Goal: Task Accomplishment & Management: Complete application form

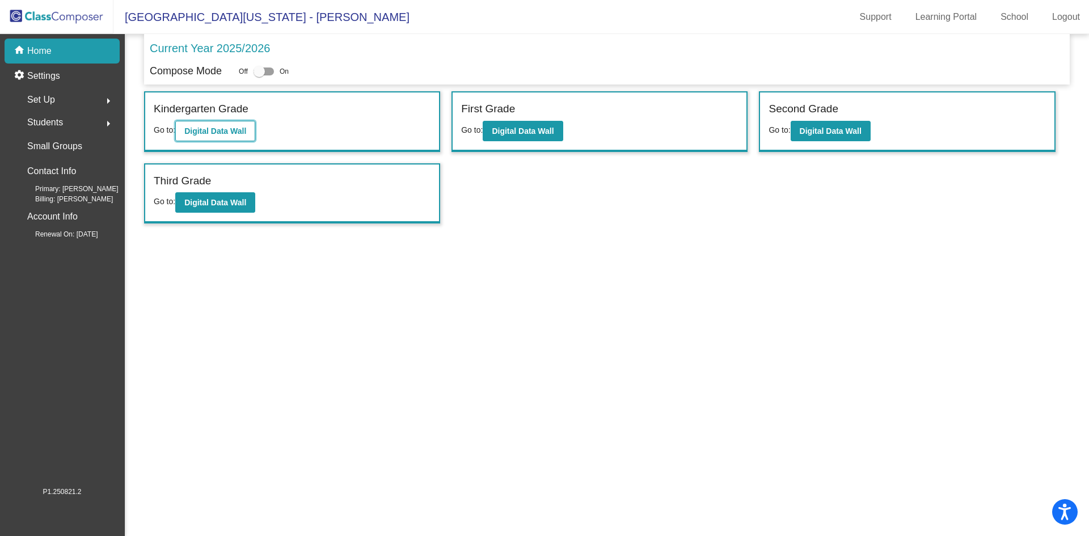
click at [231, 126] on b "Digital Data Wall" at bounding box center [215, 130] width 62 height 9
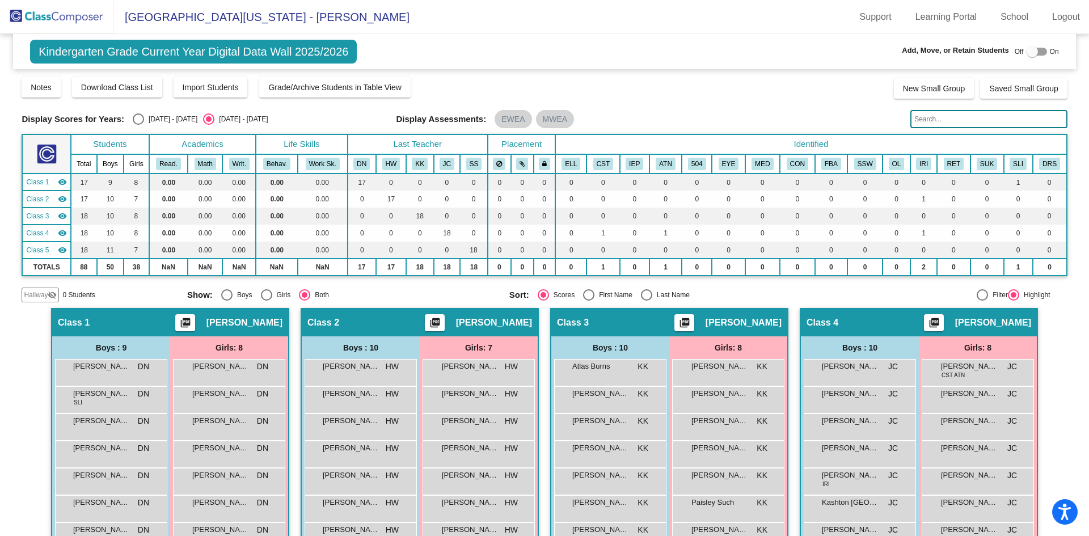
click at [54, 18] on img at bounding box center [56, 16] width 113 height 33
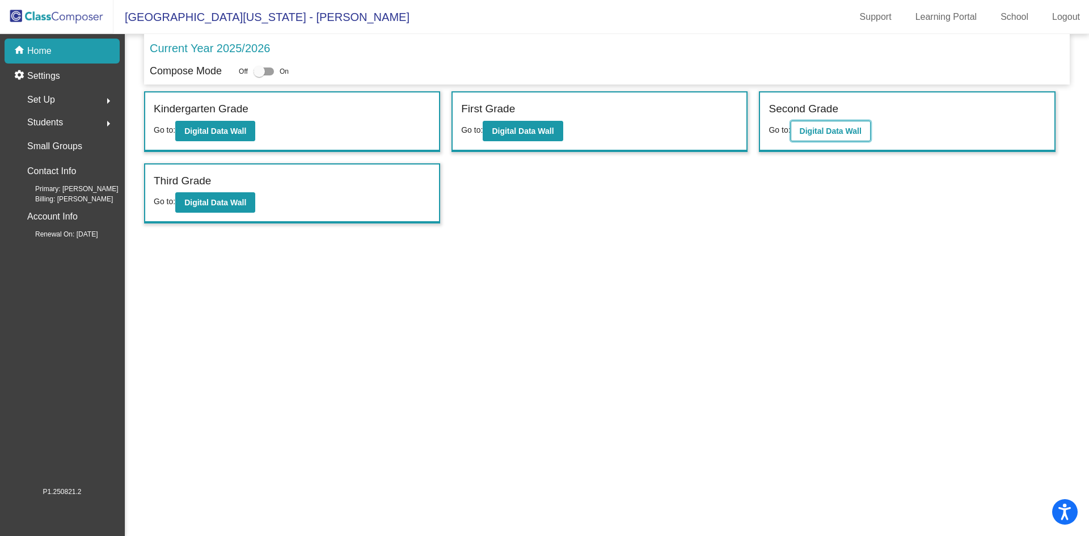
click at [846, 128] on b "Digital Data Wall" at bounding box center [831, 130] width 62 height 9
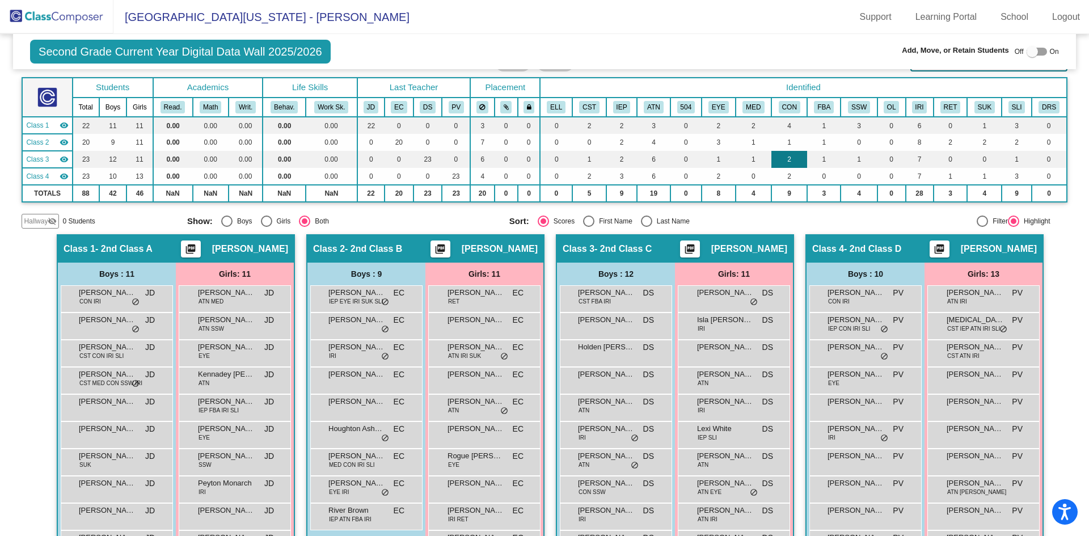
scroll to position [113, 0]
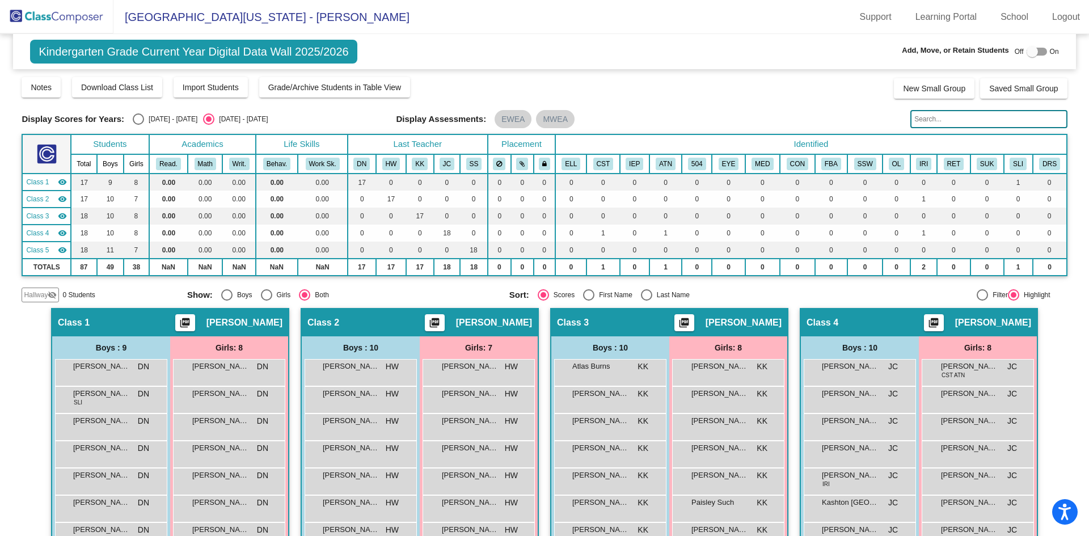
click at [61, 17] on img at bounding box center [56, 16] width 113 height 33
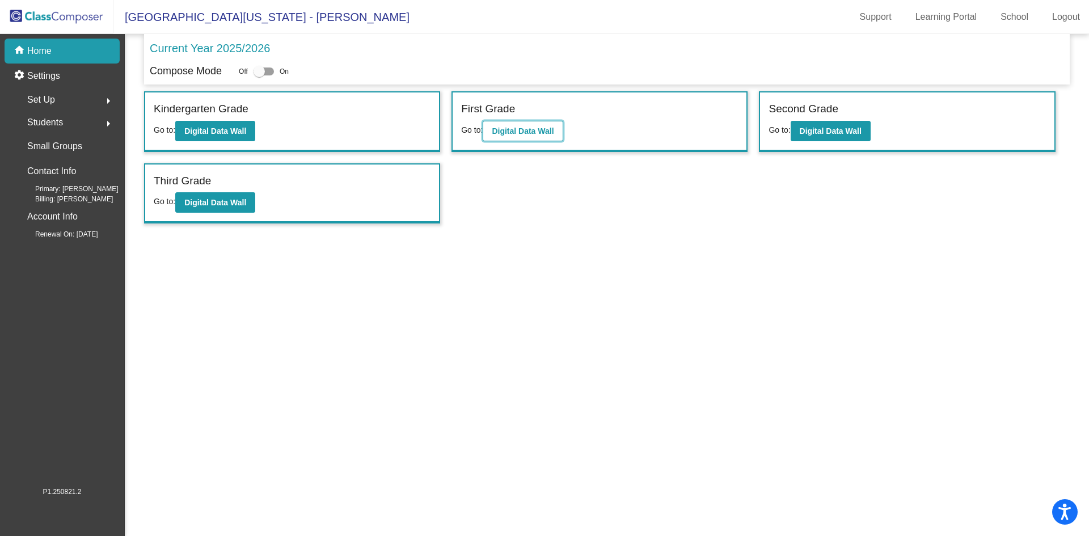
click at [523, 130] on b "Digital Data Wall" at bounding box center [523, 130] width 62 height 9
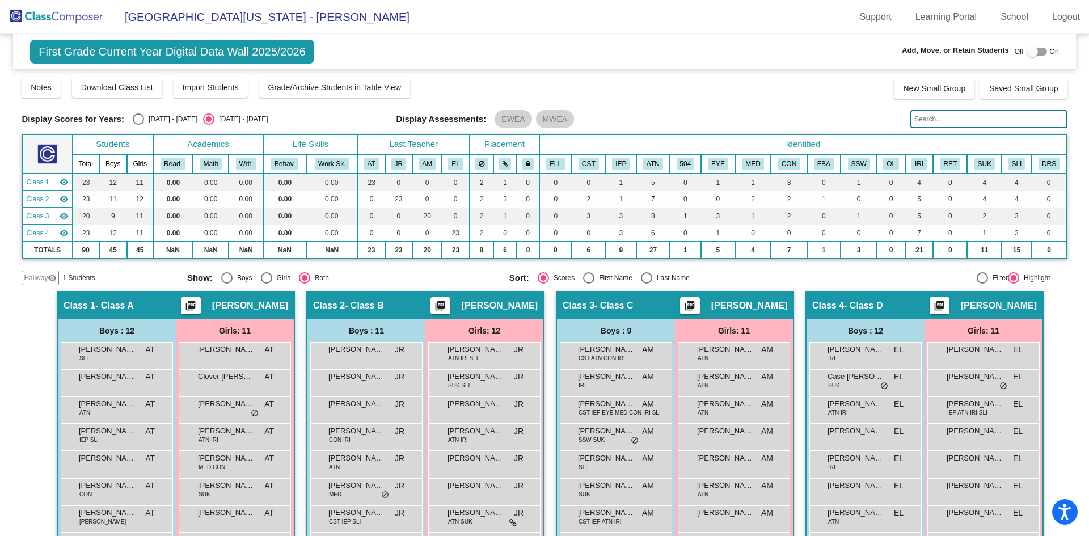
click at [1028, 50] on div at bounding box center [1032, 51] width 11 height 11
checkbox input "true"
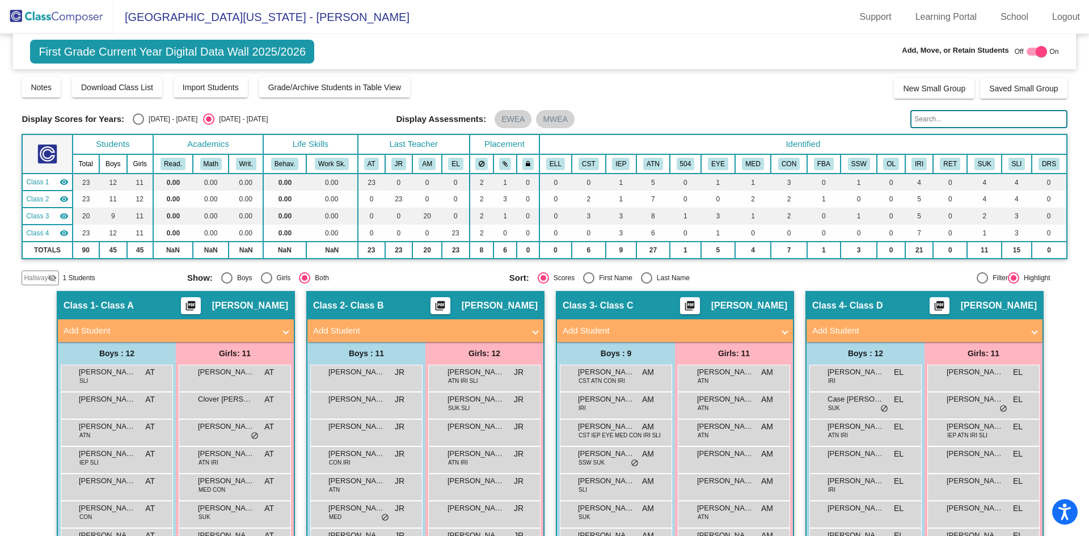
click at [696, 330] on mat-panel-title "Add Student" at bounding box center [668, 330] width 211 height 13
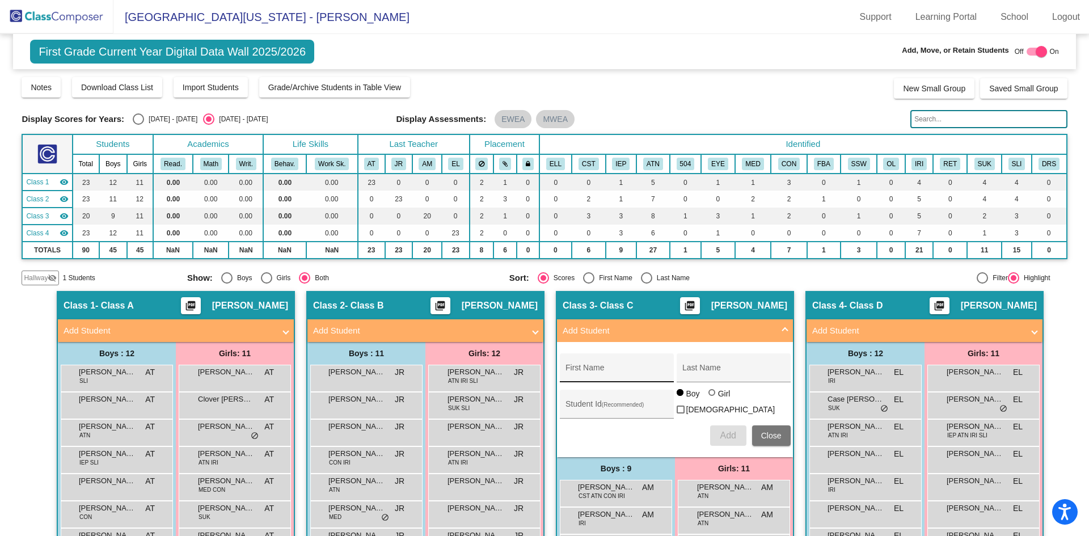
click at [628, 364] on div "First Name" at bounding box center [616, 371] width 102 height 23
type input "[PERSON_NAME]"
click at [618, 404] on input "Student Id (Recommended)" at bounding box center [616, 408] width 102 height 9
type input "3710199"
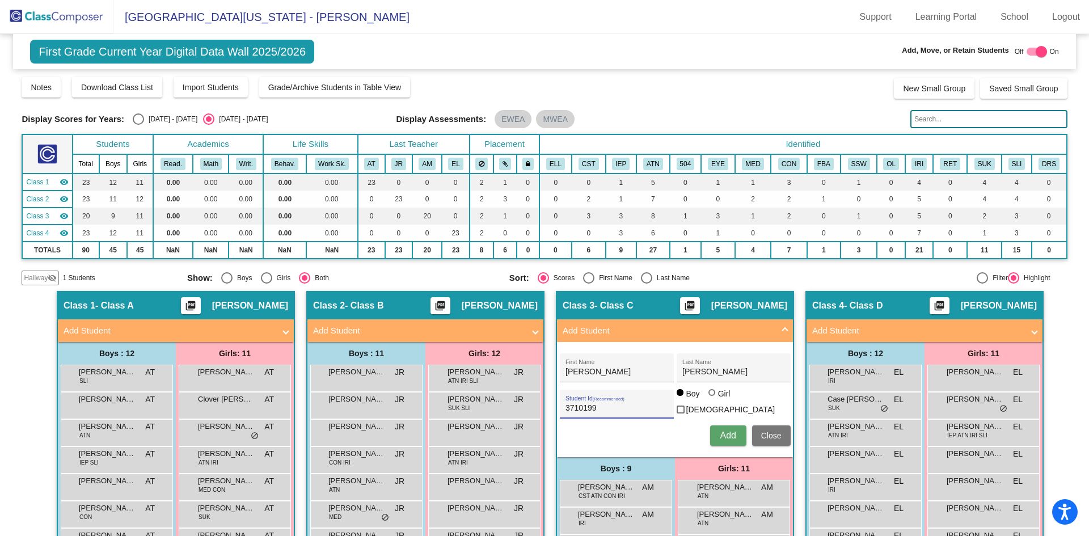
click at [711, 396] on div at bounding box center [711, 392] width 7 height 7
click at [712, 398] on input "Girl" at bounding box center [712, 398] width 1 height 1
radio input "true"
click at [720, 431] on span "Add" at bounding box center [728, 435] width 16 height 10
click at [1036, 50] on div at bounding box center [1041, 51] width 11 height 11
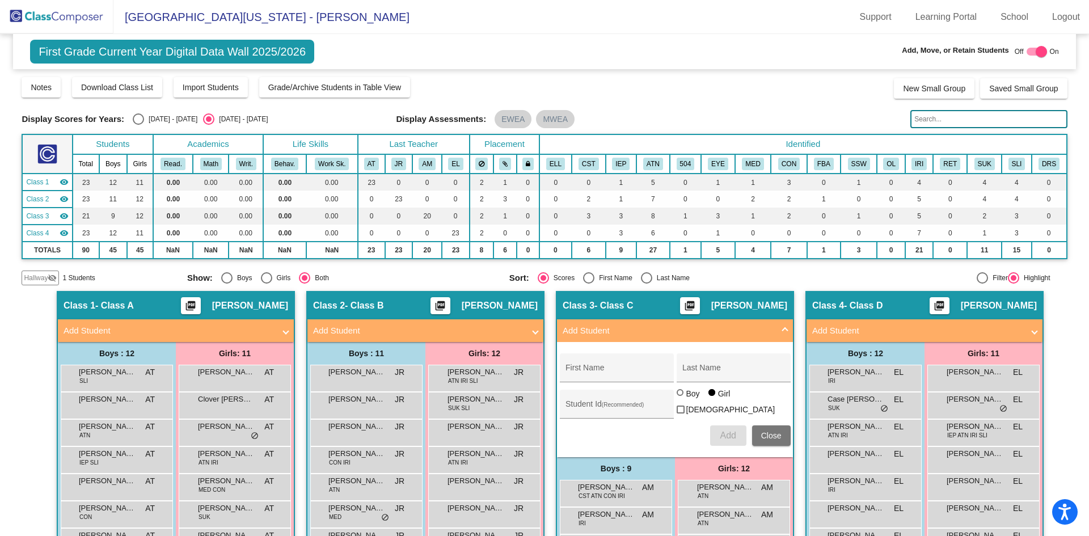
checkbox input "false"
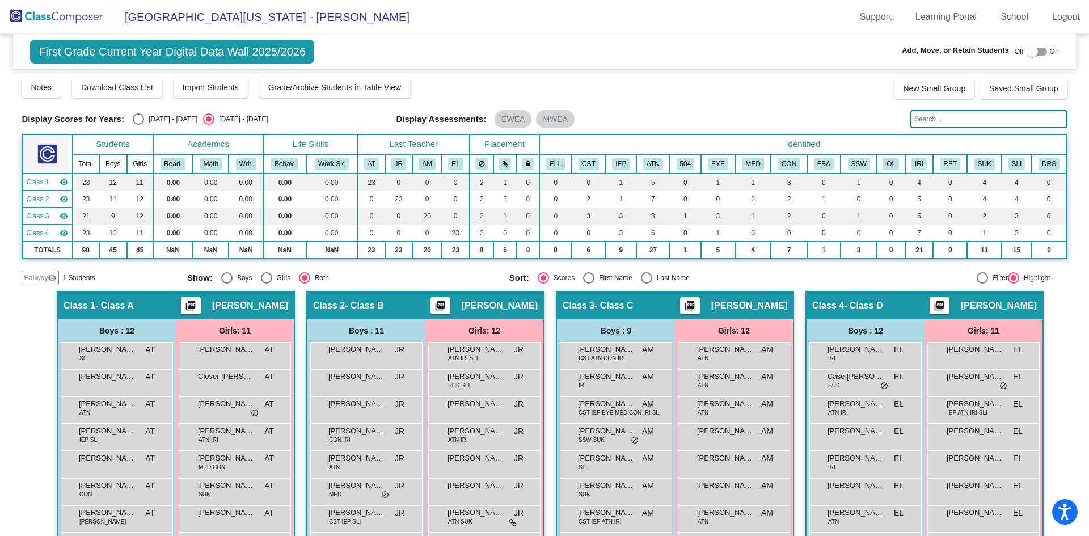
click at [60, 17] on img at bounding box center [56, 16] width 113 height 33
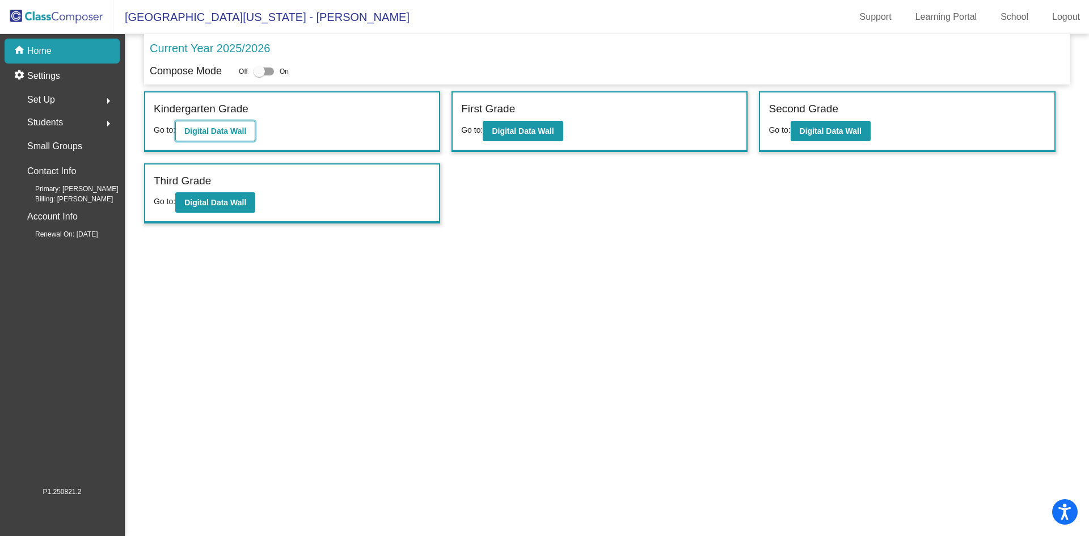
click at [223, 133] on b "Digital Data Wall" at bounding box center [215, 130] width 62 height 9
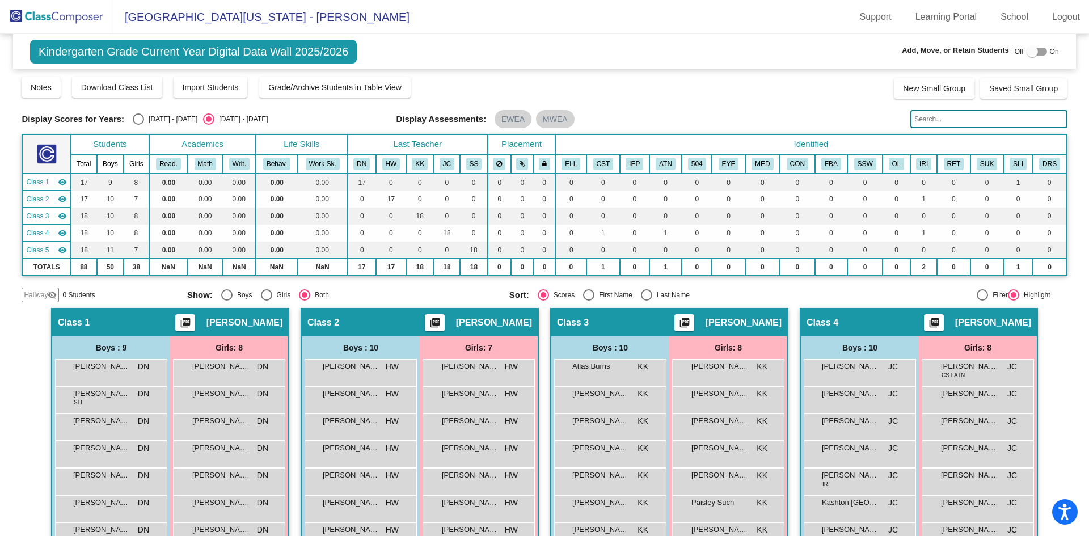
click at [62, 14] on img at bounding box center [56, 16] width 113 height 33
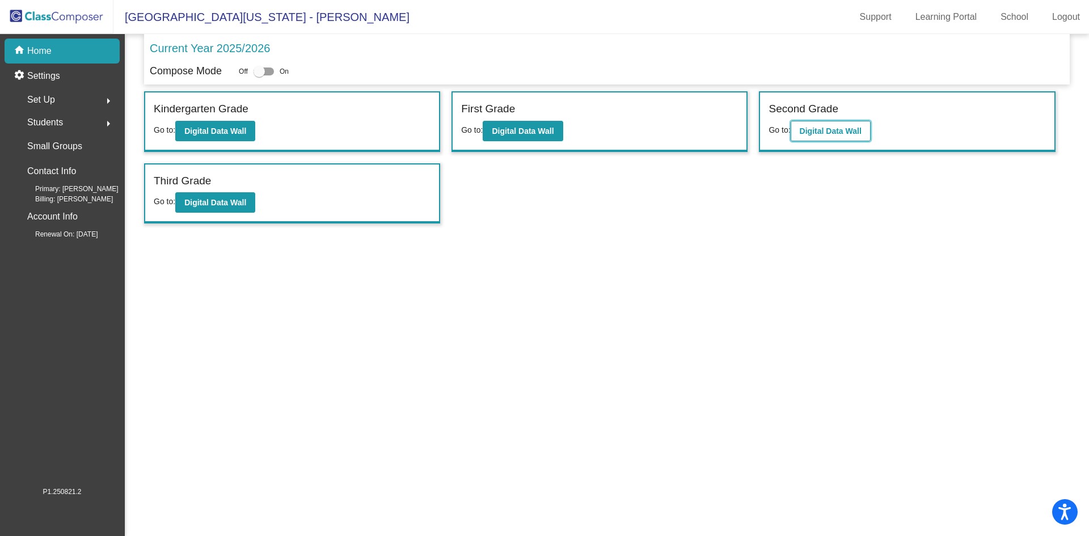
click at [845, 130] on b "Digital Data Wall" at bounding box center [831, 130] width 62 height 9
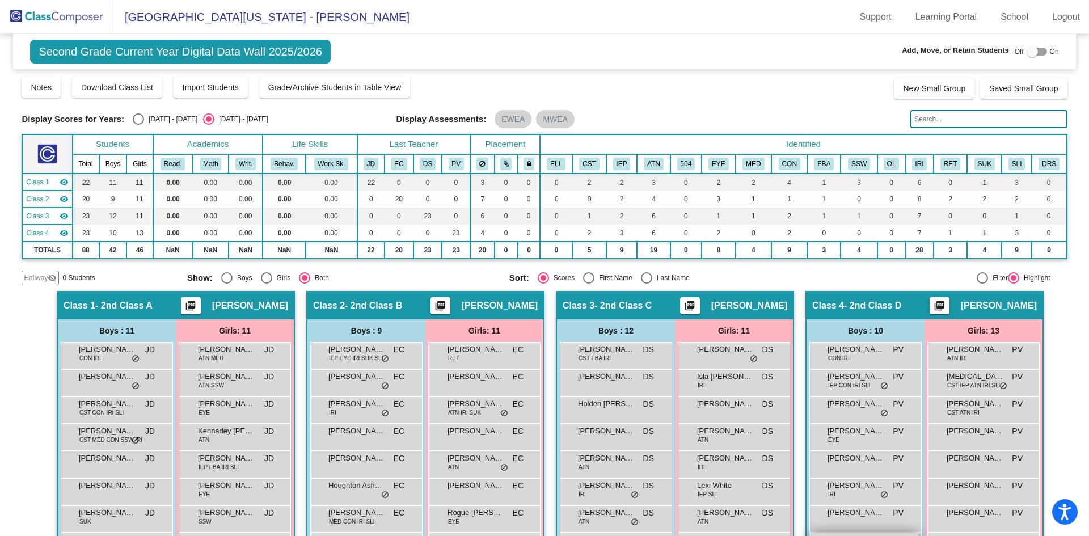
scroll to position [57, 0]
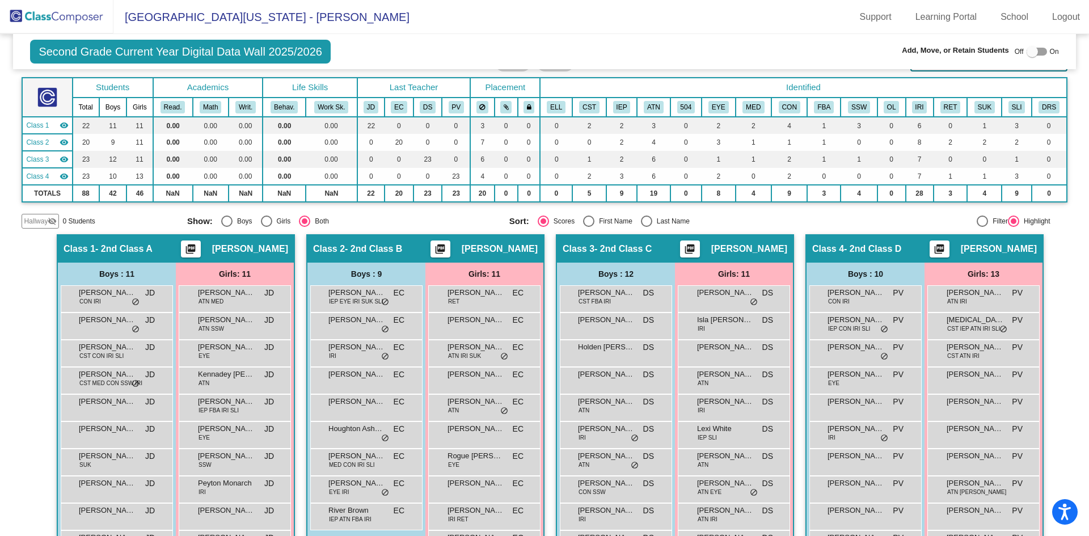
click at [73, 13] on img at bounding box center [56, 16] width 113 height 33
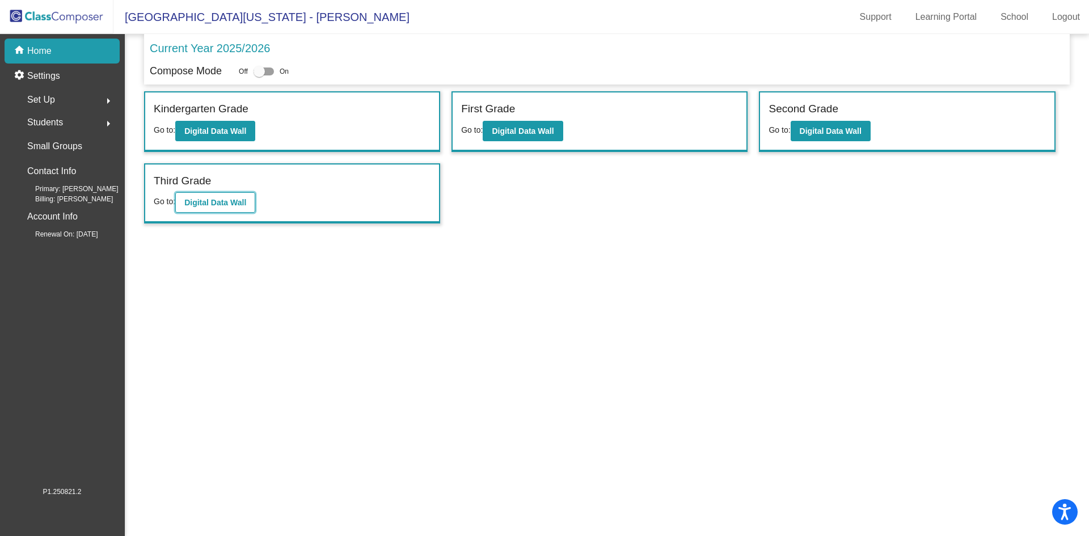
click at [230, 205] on b "Digital Data Wall" at bounding box center [215, 202] width 62 height 9
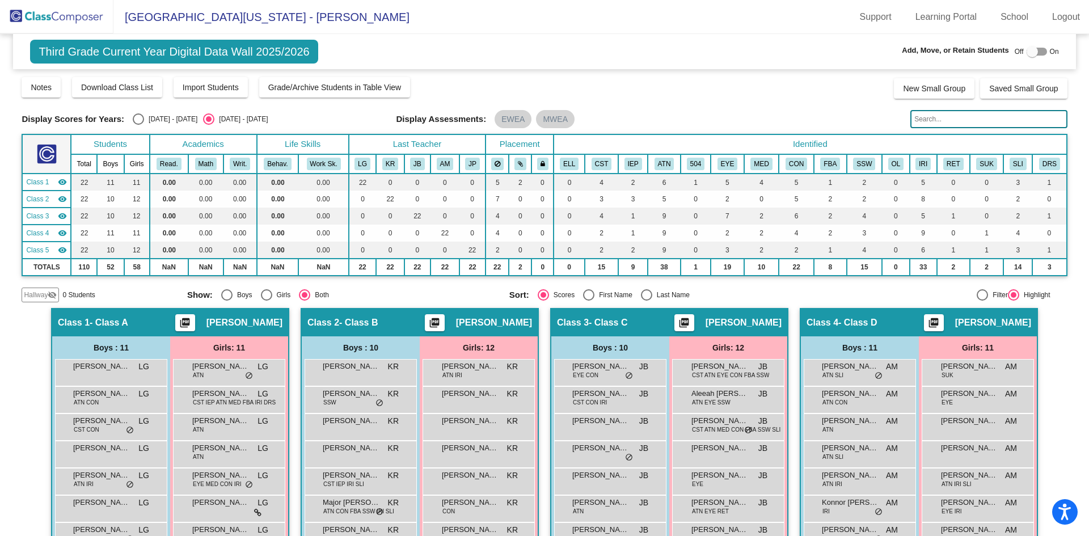
click at [87, 18] on img at bounding box center [56, 16] width 113 height 33
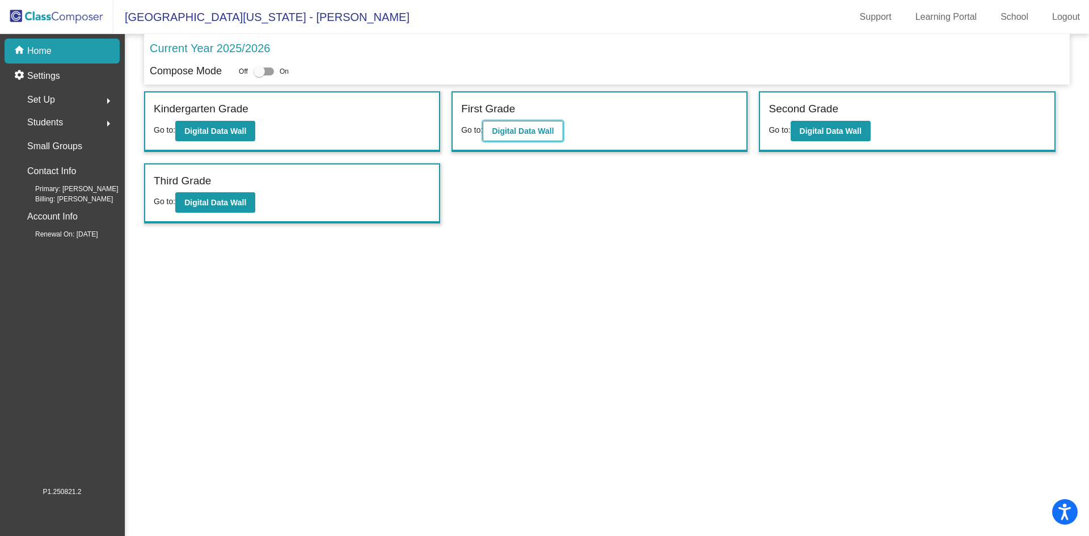
click at [524, 132] on b "Digital Data Wall" at bounding box center [523, 130] width 62 height 9
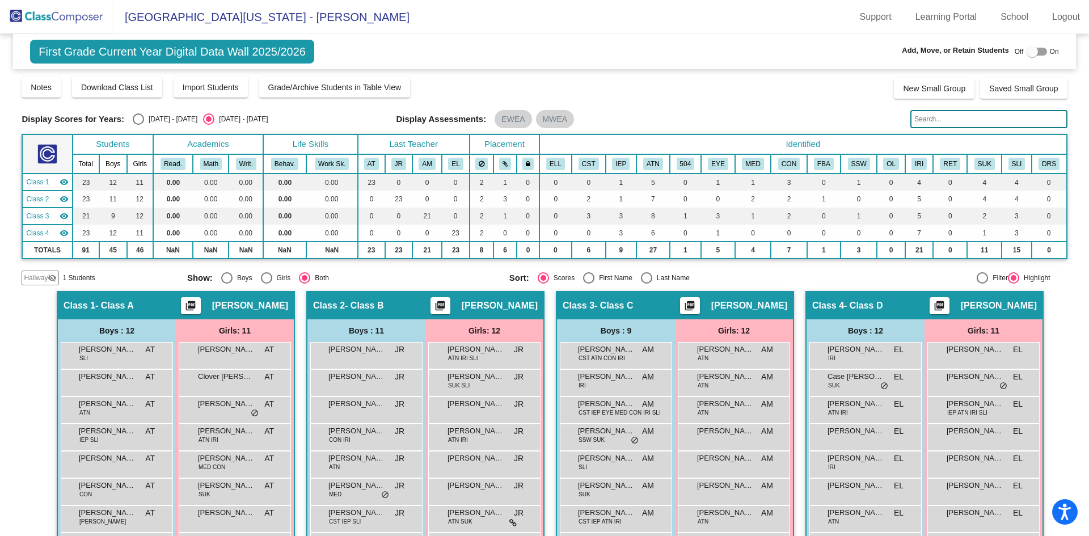
click at [41, 278] on span "Hallway" at bounding box center [36, 278] width 24 height 10
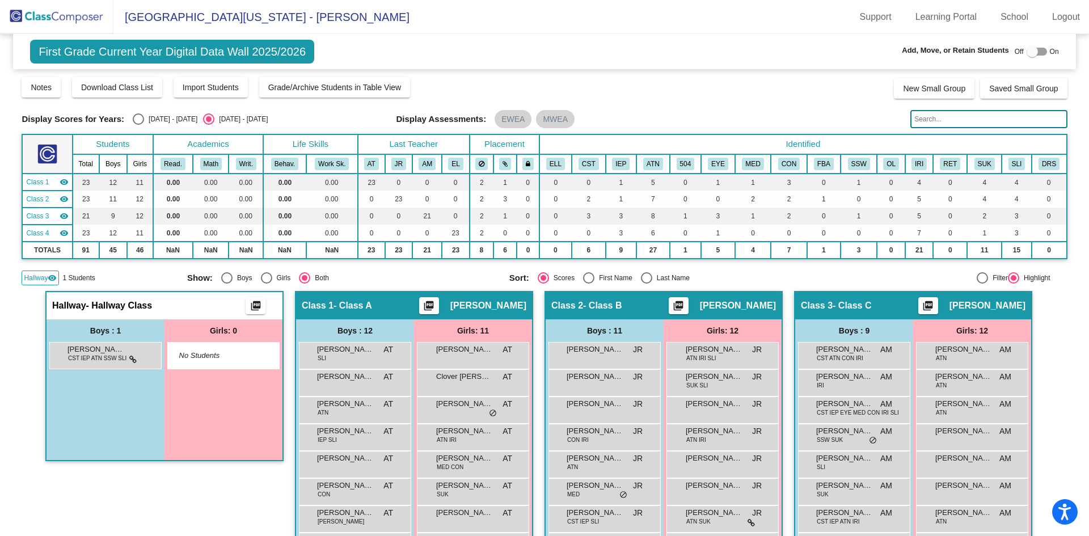
click at [1028, 49] on div at bounding box center [1032, 51] width 11 height 11
checkbox input "true"
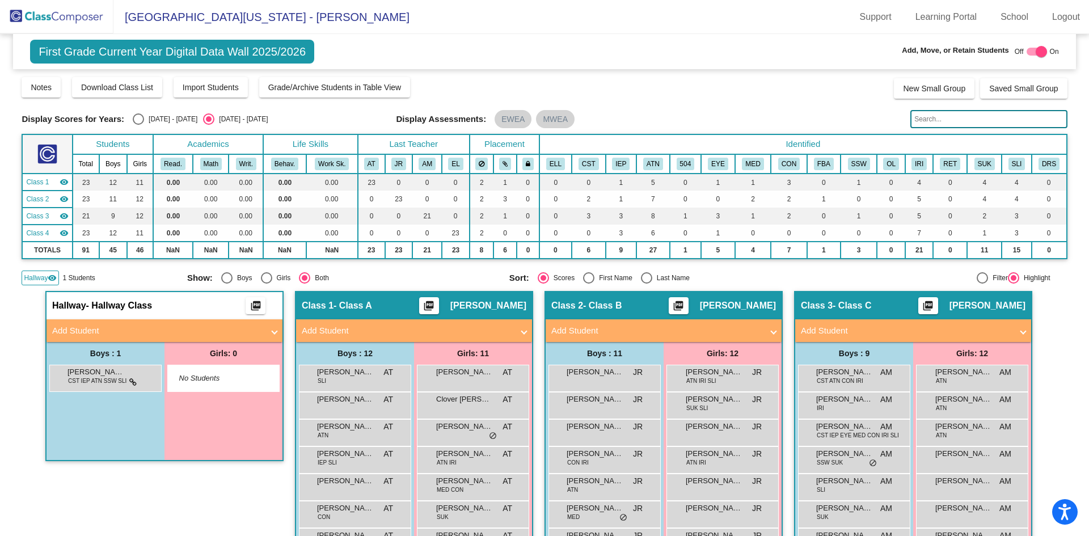
scroll to position [113, 0]
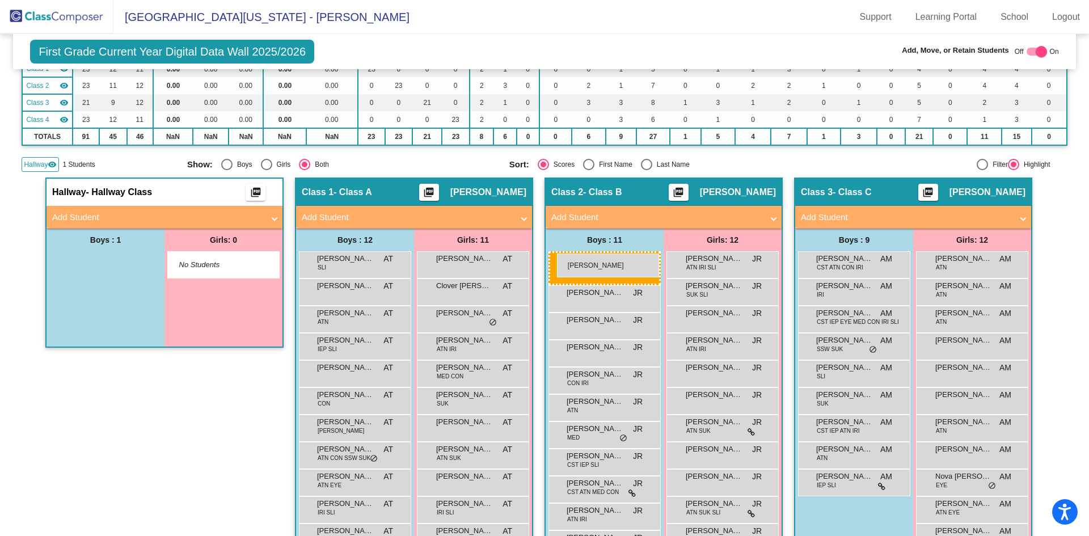
drag, startPoint x: 107, startPoint y: 264, endPoint x: 557, endPoint y: 254, distance: 449.9
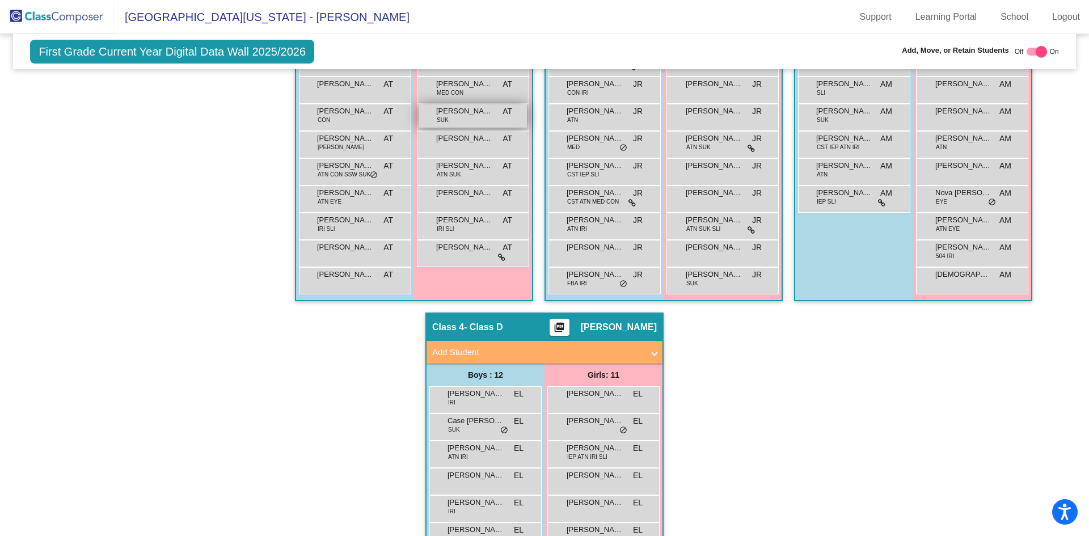
scroll to position [170, 0]
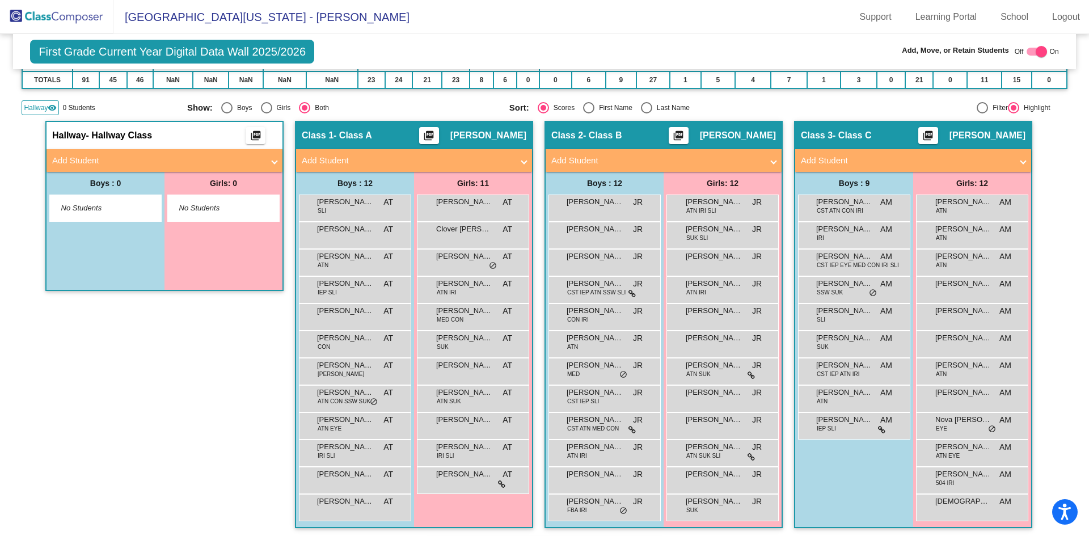
click at [76, 18] on img at bounding box center [56, 16] width 113 height 33
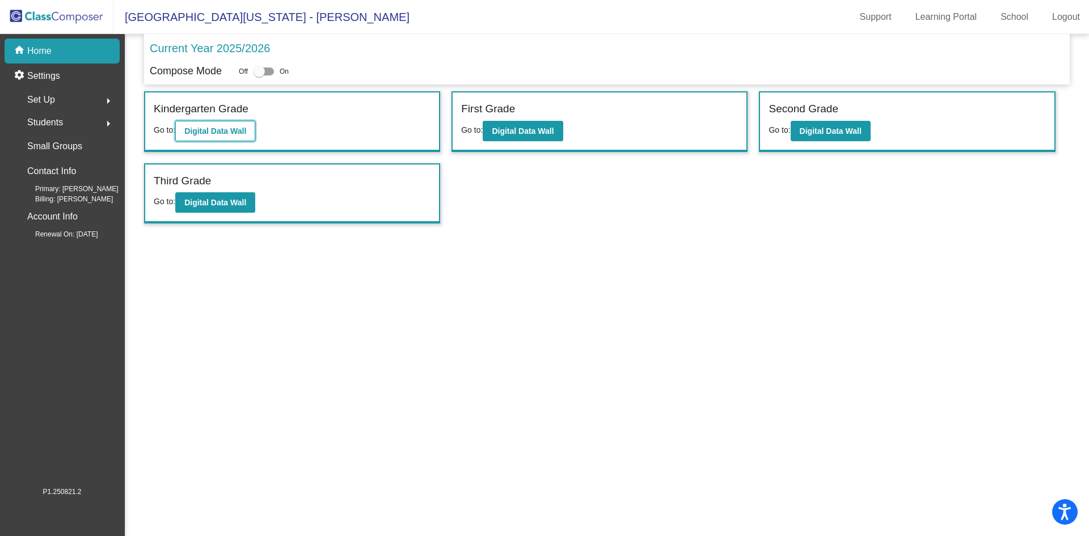
click at [222, 133] on b "Digital Data Wall" at bounding box center [215, 130] width 62 height 9
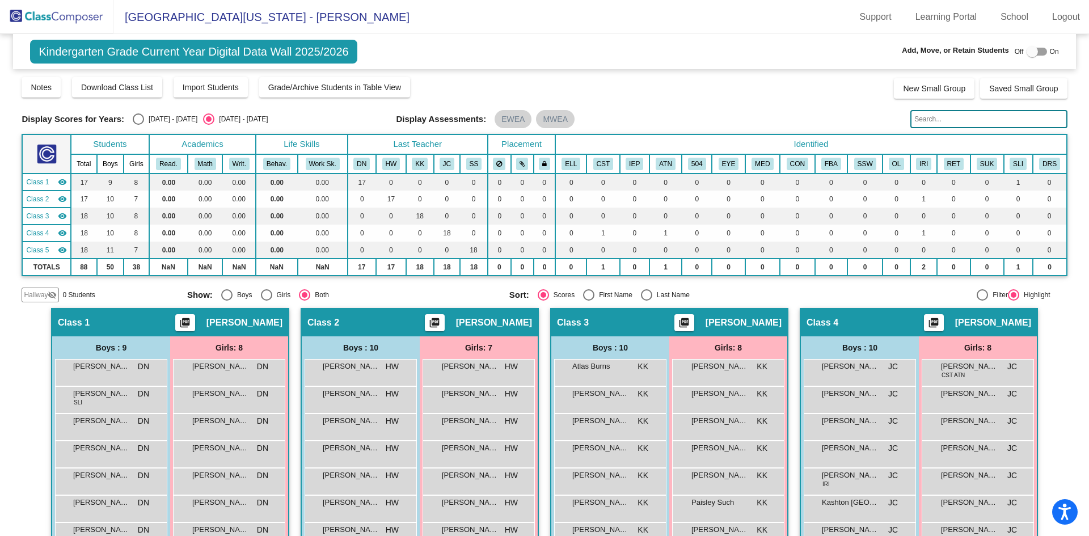
click at [68, 19] on img at bounding box center [56, 16] width 113 height 33
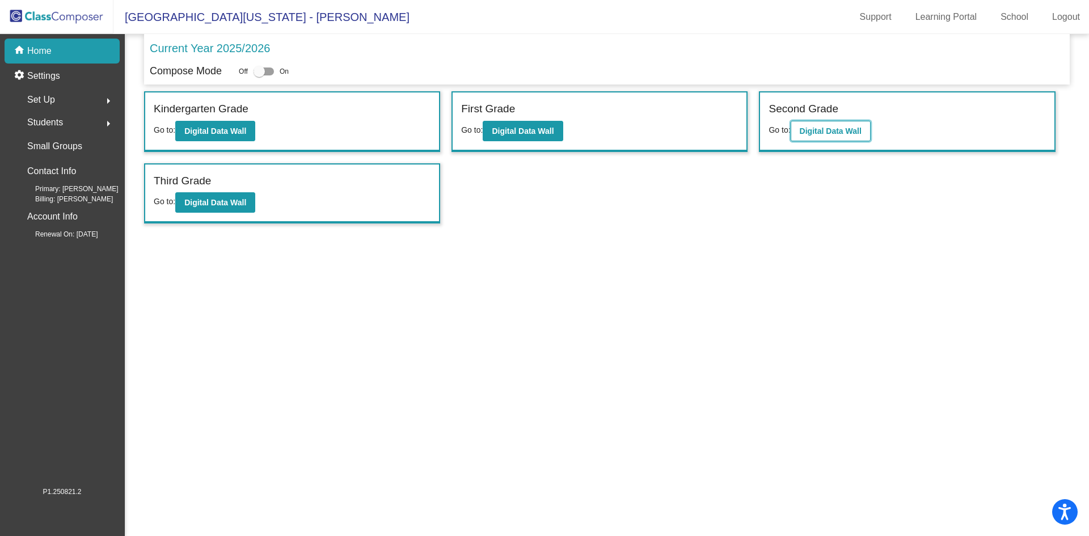
click at [834, 132] on b "Digital Data Wall" at bounding box center [831, 130] width 62 height 9
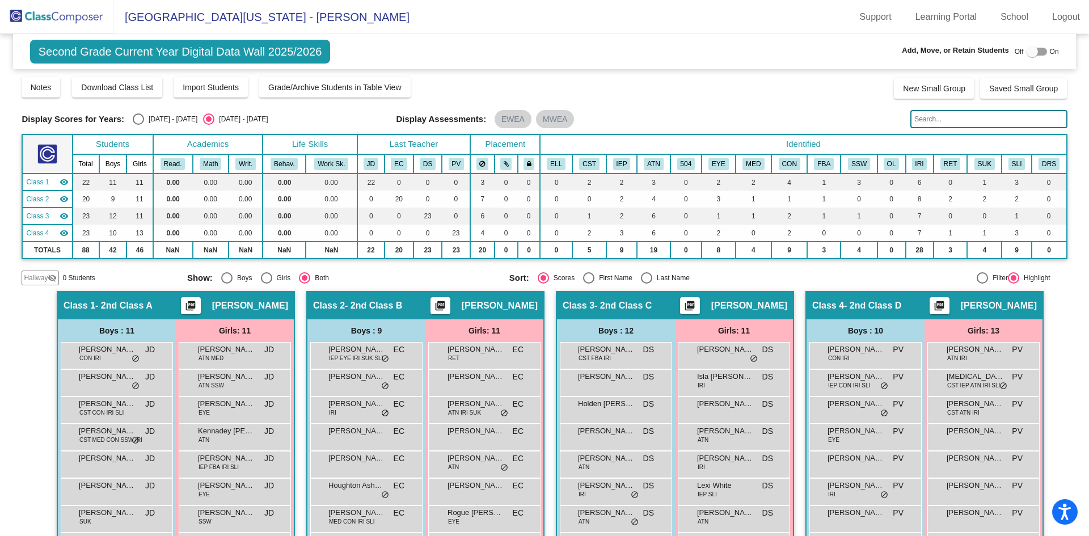
click at [76, 20] on img at bounding box center [56, 16] width 113 height 33
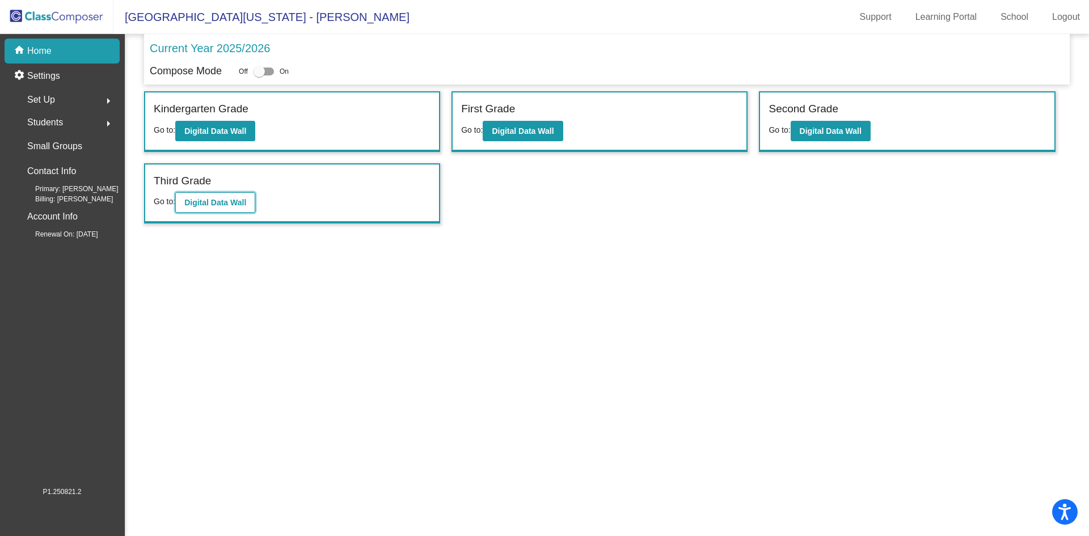
click at [215, 205] on b "Digital Data Wall" at bounding box center [215, 202] width 62 height 9
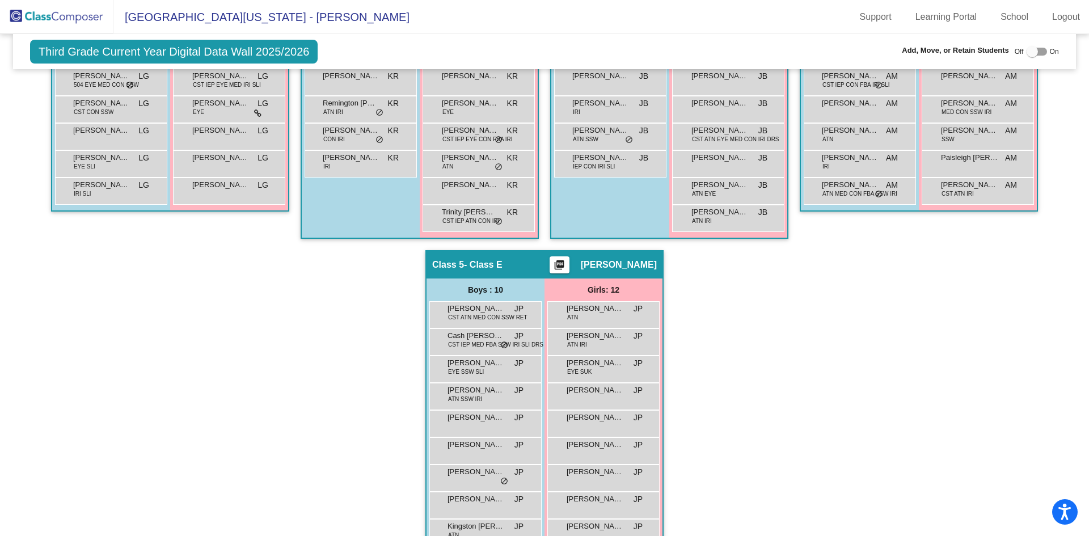
scroll to position [510, 0]
